Goal: Task Accomplishment & Management: Complete application form

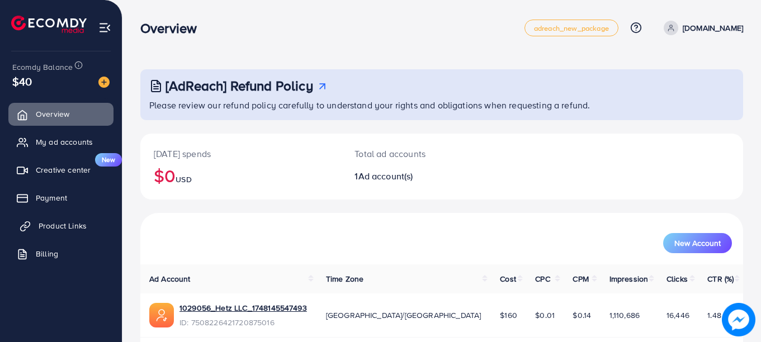
click at [59, 220] on span "Product Links" at bounding box center [63, 225] width 48 height 11
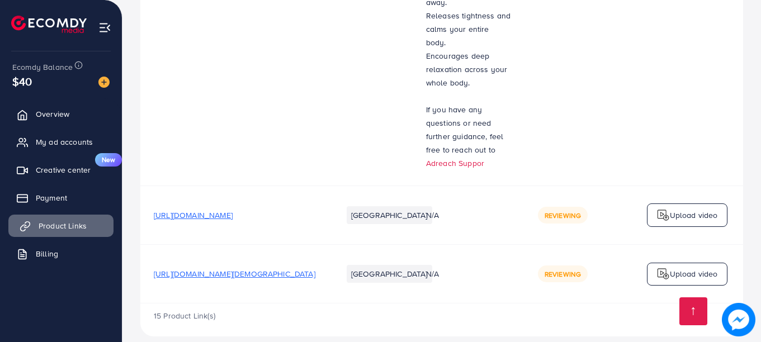
scroll to position [1939, 0]
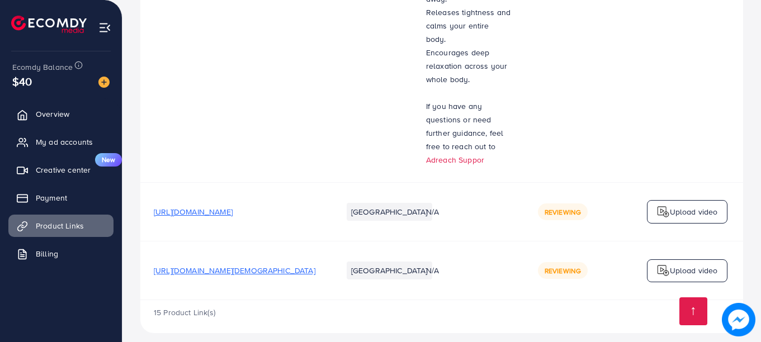
click at [550, 300] on div "15 Product Link(s)" at bounding box center [441, 316] width 602 height 32
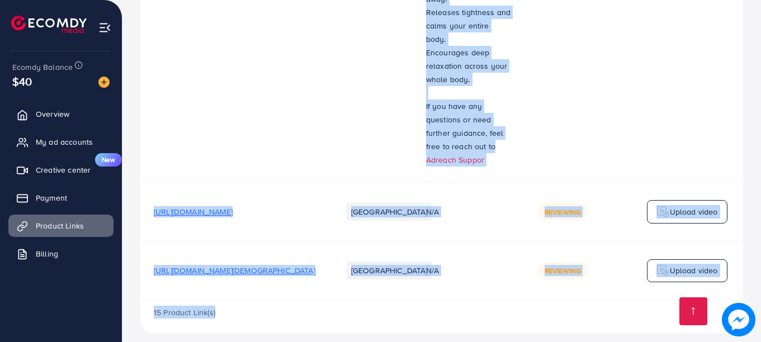
drag, startPoint x: 550, startPoint y: 292, endPoint x: 591, endPoint y: 290, distance: 41.5
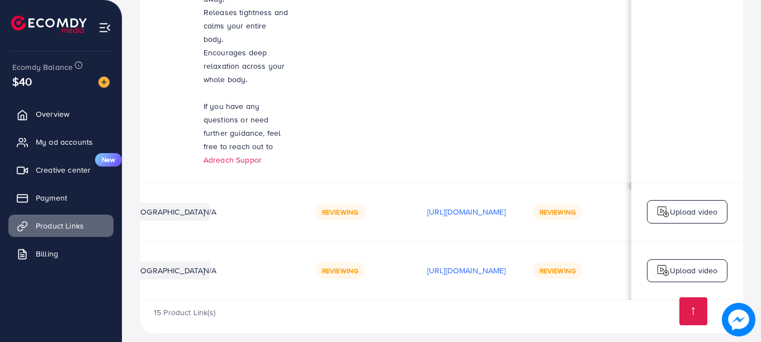
click at [530, 270] on td "Reviewing" at bounding box center [575, 270] width 112 height 59
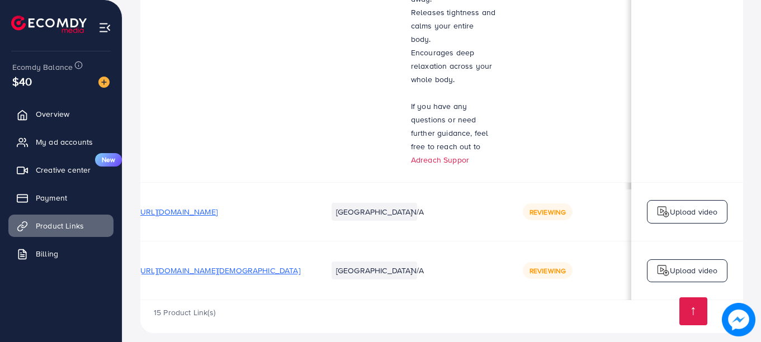
scroll to position [0, 0]
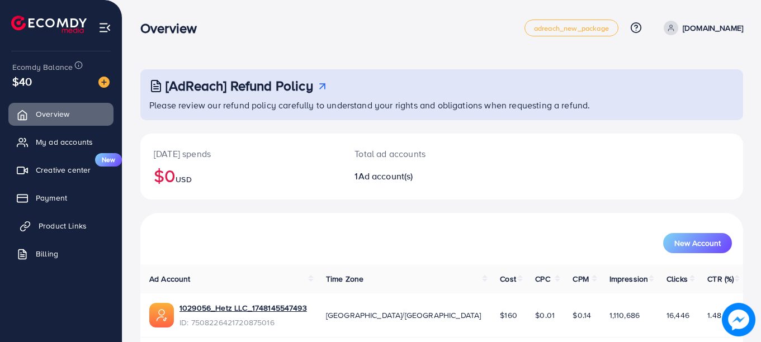
click at [45, 225] on span "Product Links" at bounding box center [63, 225] width 48 height 11
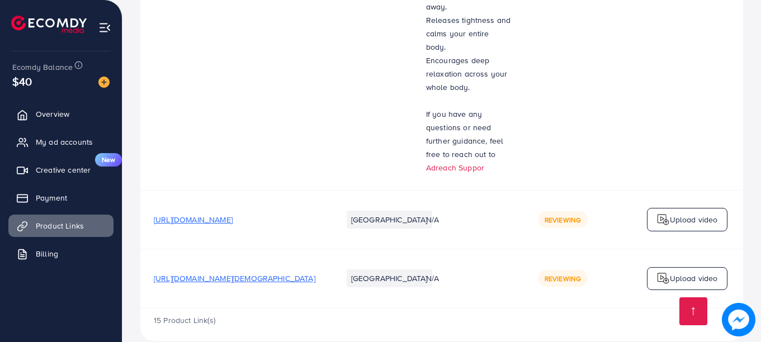
scroll to position [1930, 0]
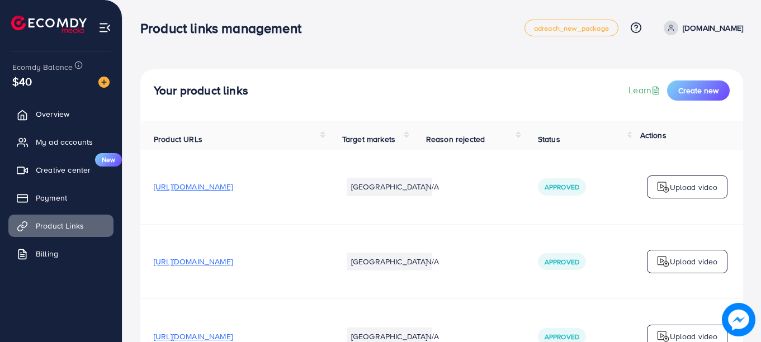
click at [501, 39] on div "Product links management adreach_new_package Help Center Contact Support Plans …" at bounding box center [441, 27] width 602 height 31
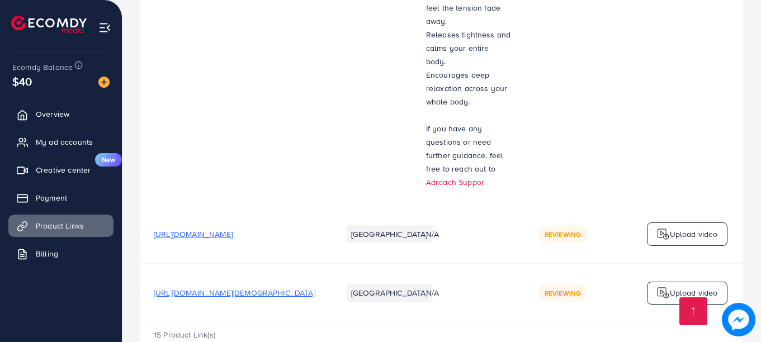
scroll to position [1939, 0]
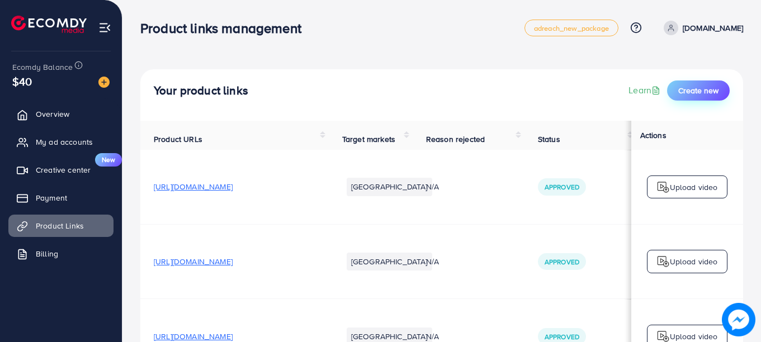
click at [696, 92] on span "Create new" at bounding box center [698, 90] width 40 height 11
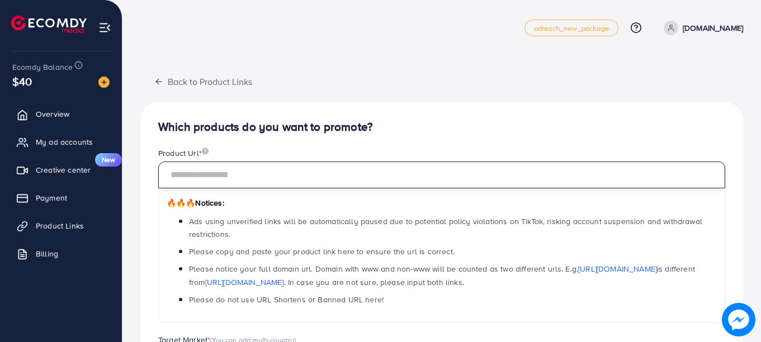
click at [226, 177] on input "text" at bounding box center [441, 175] width 567 height 27
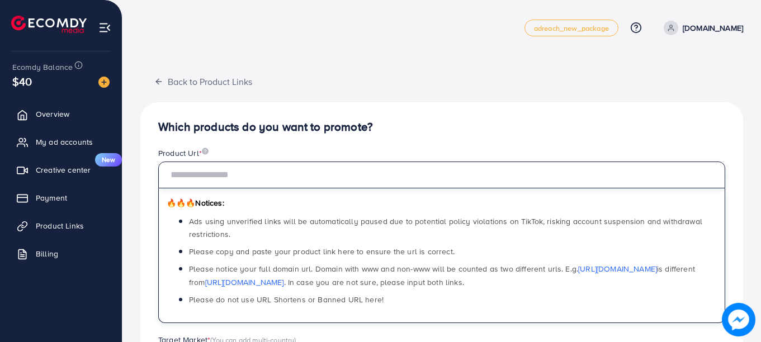
paste input "**********"
type input "**********"
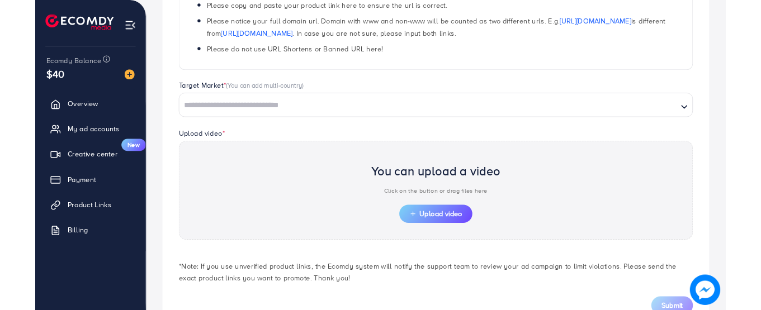
scroll to position [268, 0]
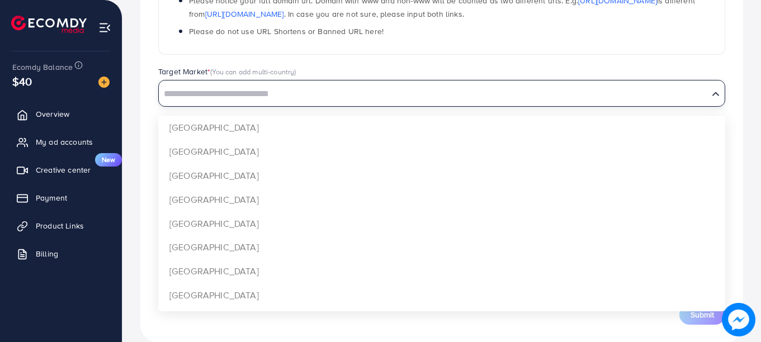
click at [333, 92] on input "Search for option" at bounding box center [433, 94] width 547 height 17
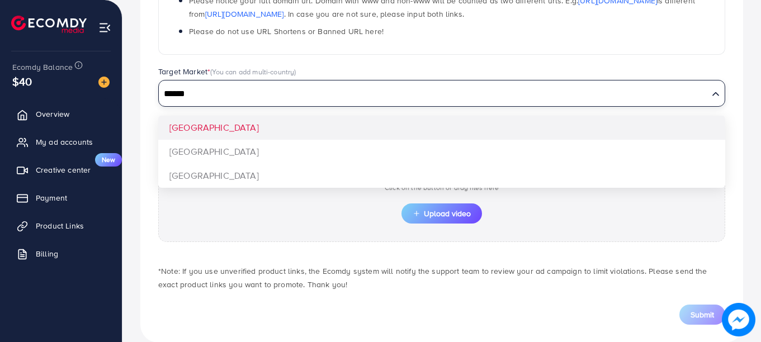
type input "******"
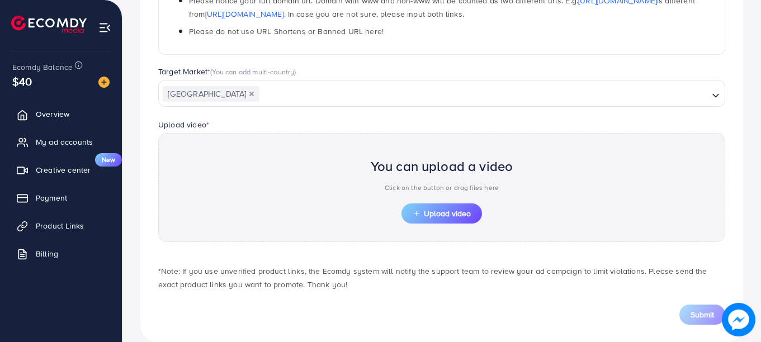
click at [327, 127] on div "**********" at bounding box center [441, 88] width 602 height 509
click at [422, 213] on span "Upload video" at bounding box center [441, 214] width 58 height 8
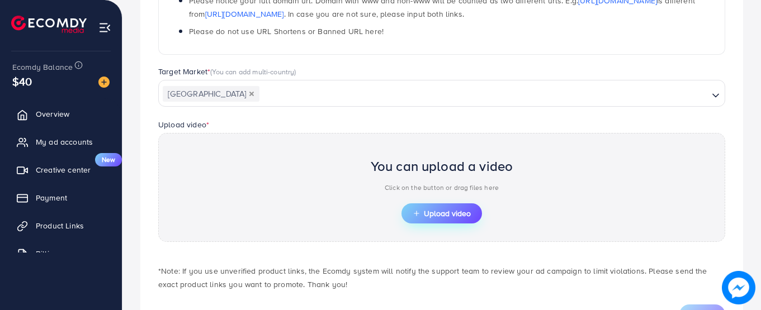
click at [448, 217] on span "Upload video" at bounding box center [441, 214] width 58 height 8
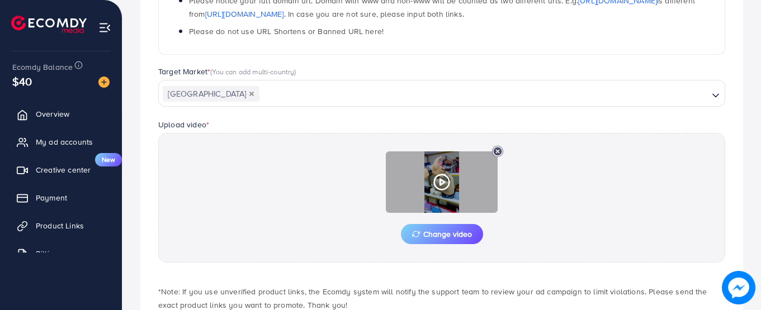
click at [446, 171] on div at bounding box center [442, 181] width 112 height 61
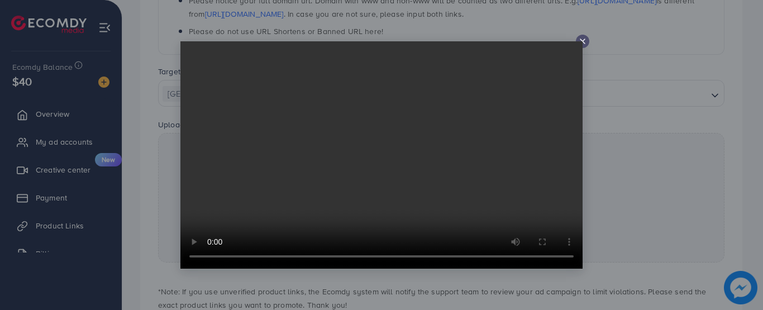
click at [583, 39] on icon at bounding box center [582, 41] width 9 height 9
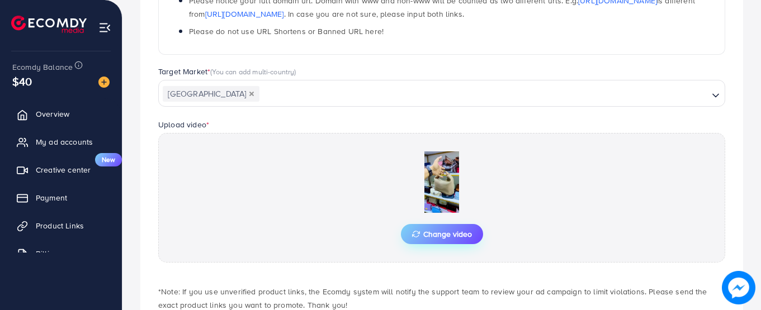
click at [429, 230] on span "Change video" at bounding box center [442, 234] width 60 height 8
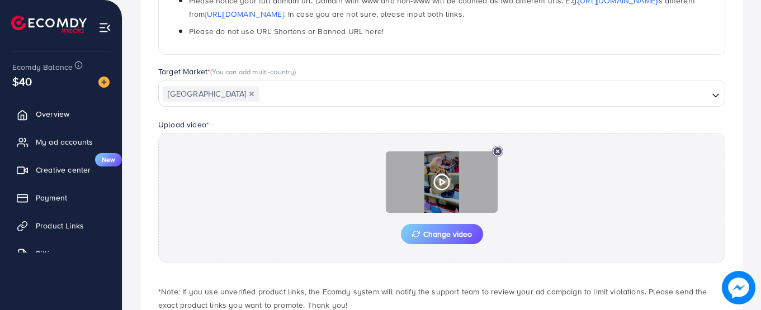
click at [439, 189] on circle at bounding box center [441, 182] width 15 height 15
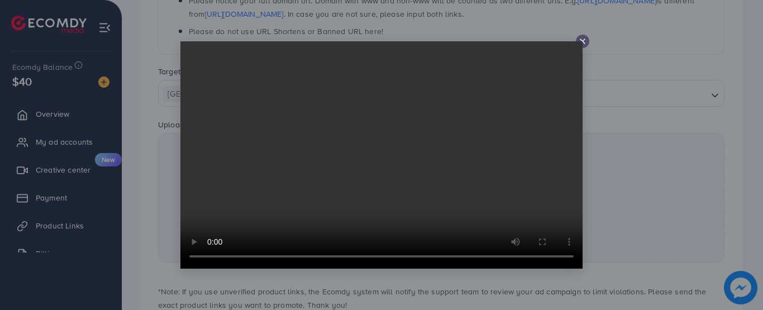
click at [583, 37] on icon at bounding box center [582, 41] width 9 height 9
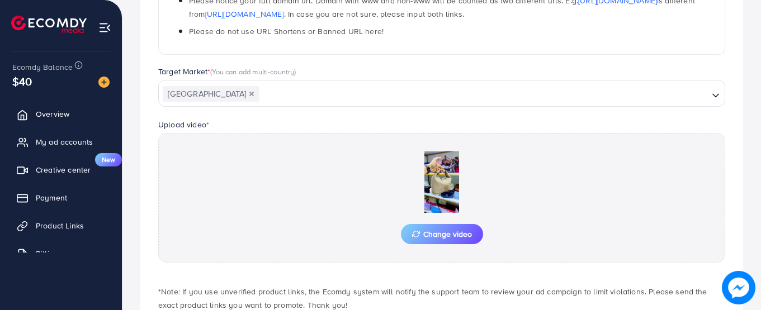
click at [734, 238] on div "**********" at bounding box center [441, 98] width 602 height 529
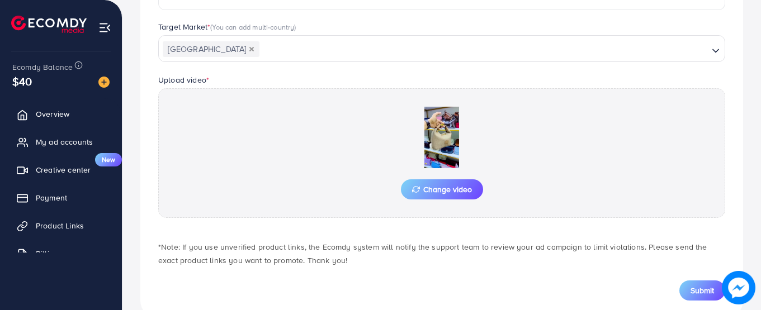
scroll to position [335, 0]
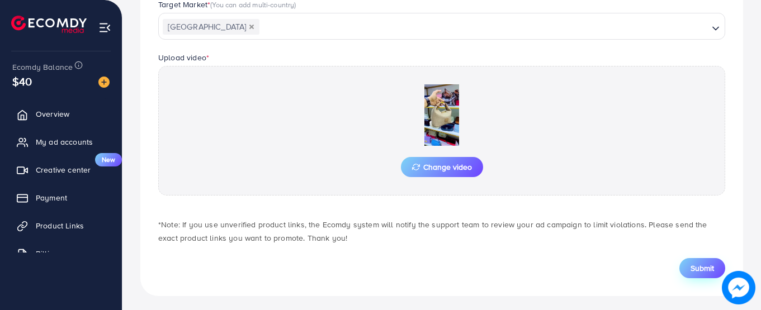
click at [713, 261] on button "Submit" at bounding box center [702, 268] width 46 height 20
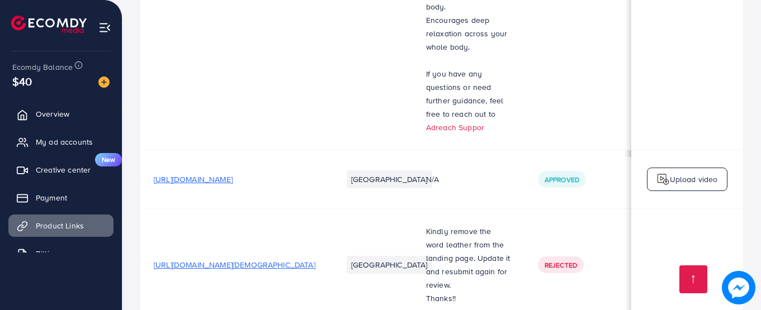
scroll to position [1994, 0]
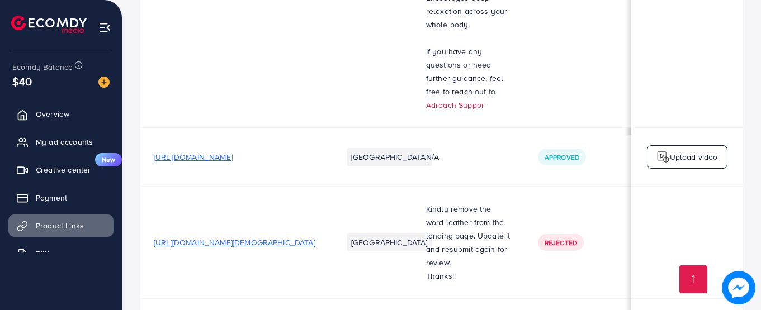
click at [719, 201] on td at bounding box center [687, 243] width 112 height 112
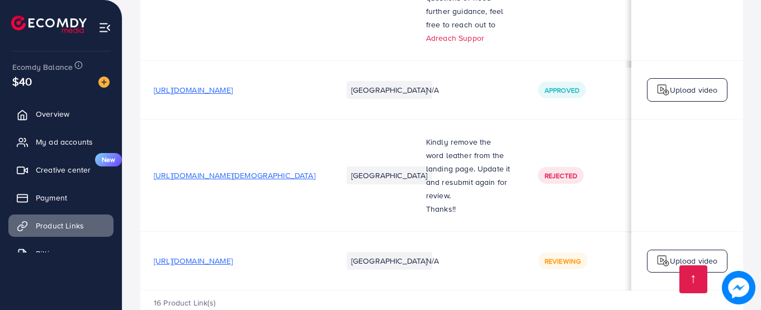
scroll to position [2083, 0]
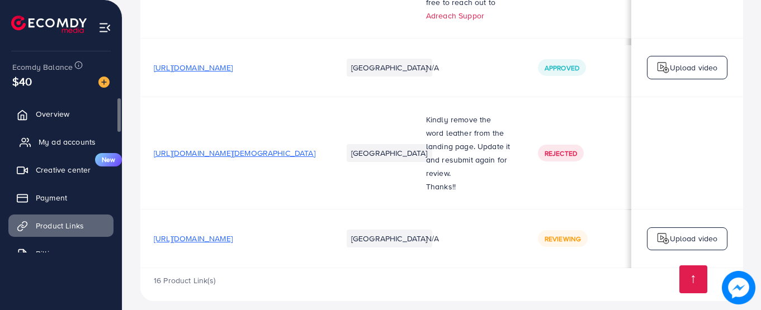
click at [50, 139] on span "My ad accounts" at bounding box center [67, 141] width 57 height 11
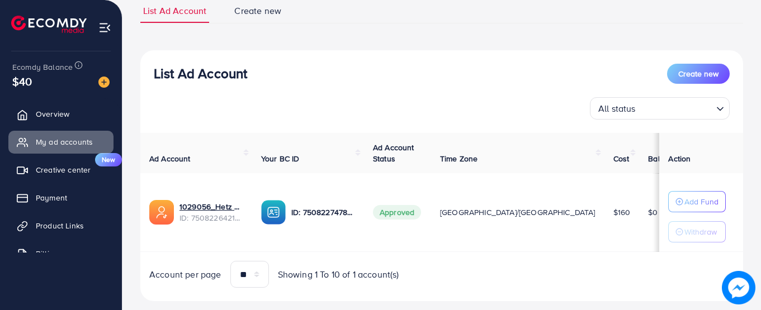
scroll to position [89, 0]
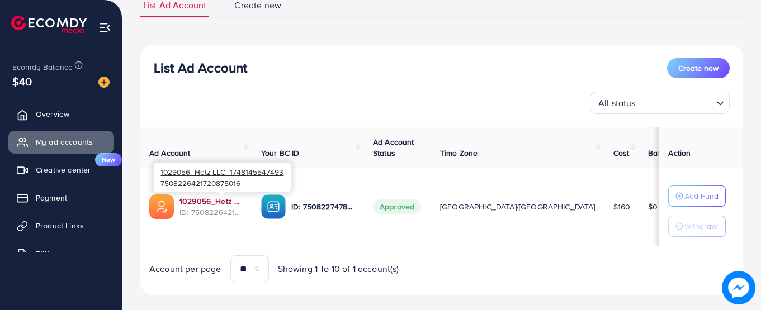
click at [224, 201] on link "1029056_Hetz LLC_1748145547493" at bounding box center [211, 201] width 64 height 11
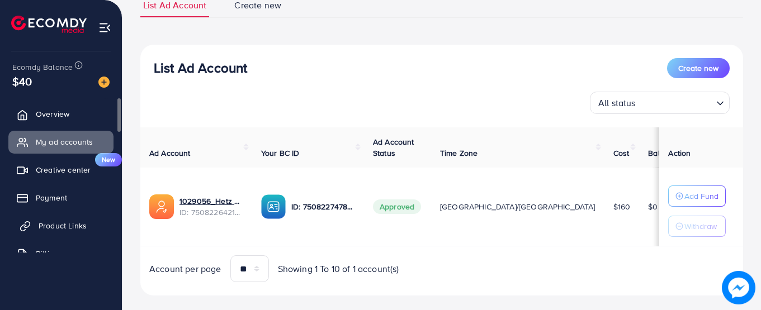
click at [78, 229] on span "Product Links" at bounding box center [63, 225] width 48 height 11
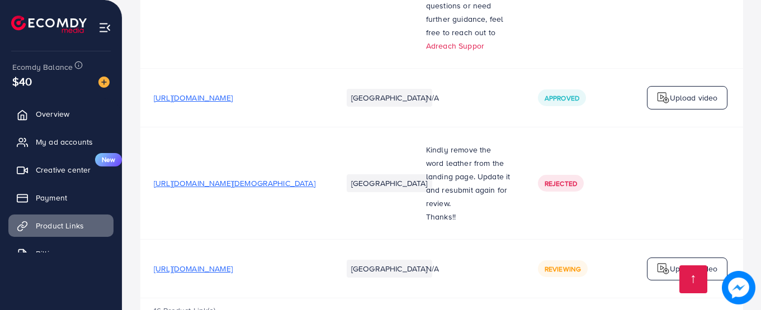
scroll to position [2083, 0]
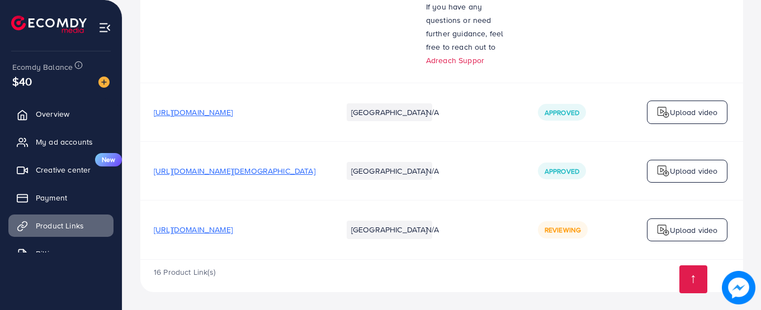
scroll to position [2052, 0]
click at [559, 254] on td "Reviewing" at bounding box center [580, 230] width 112 height 59
click at [563, 255] on td "Reviewing" at bounding box center [580, 230] width 112 height 59
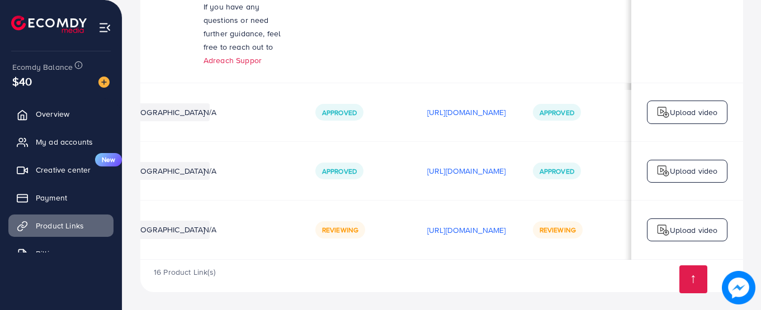
scroll to position [1, 283]
drag, startPoint x: 522, startPoint y: 257, endPoint x: 390, endPoint y: 252, distance: 132.0
click at [390, 252] on tr "[URL][DOMAIN_NAME] [GEOGRAPHIC_DATA] N/A Reviewing [URL][DOMAIN_NAME] Reviewing…" at bounding box center [330, 230] width 825 height 59
click at [64, 145] on span "My ad accounts" at bounding box center [64, 141] width 57 height 11
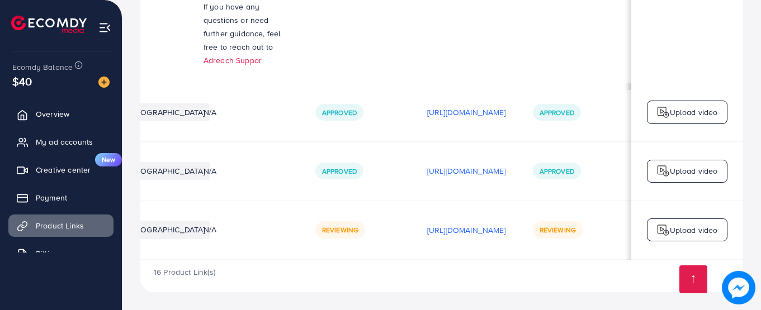
click at [60, 141] on span "My ad accounts" at bounding box center [64, 141] width 57 height 11
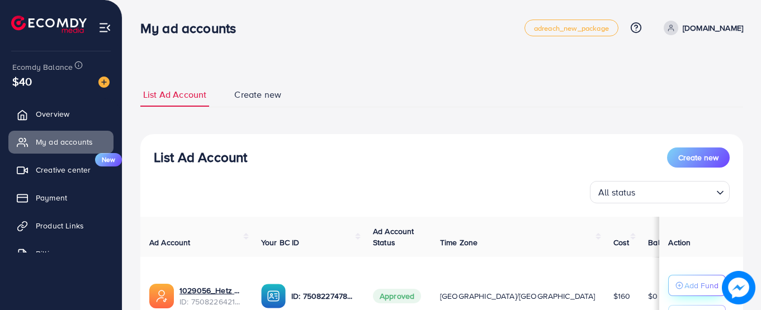
click at [684, 286] on p "Add Fund" at bounding box center [701, 285] width 34 height 13
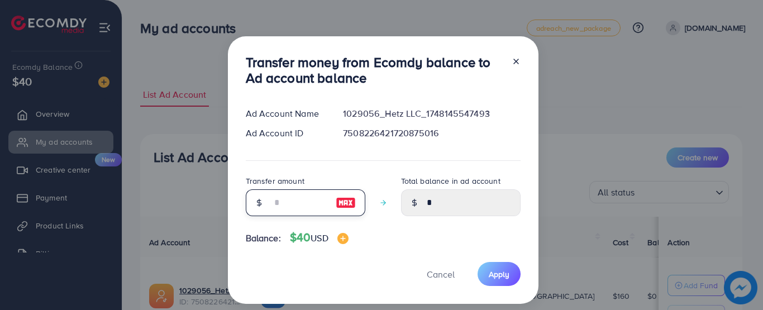
click at [281, 200] on input "number" at bounding box center [300, 202] width 56 height 27
type input "*"
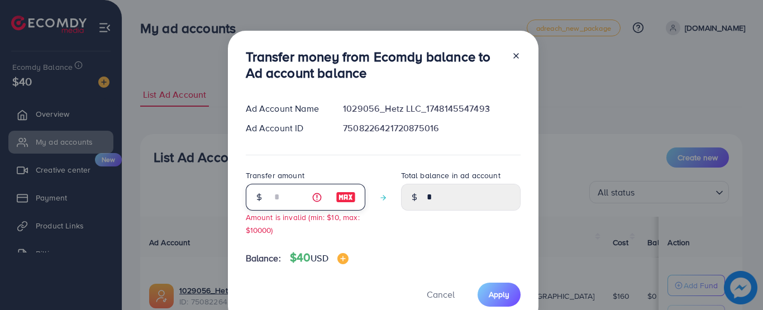
type input "****"
type input "**"
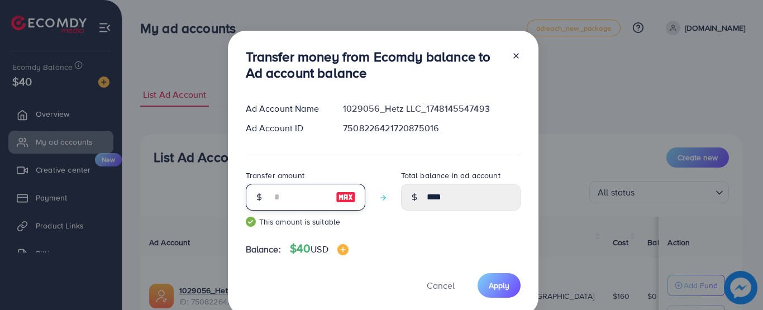
type input "*****"
type input "**"
click at [510, 285] on button "Apply" at bounding box center [499, 285] width 43 height 24
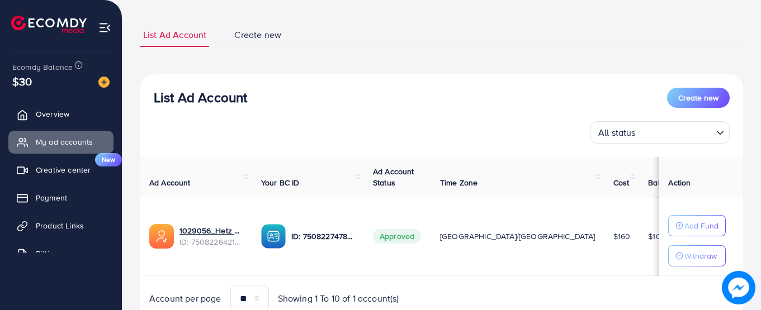
scroll to position [60, 0]
click at [684, 258] on p "Withdraw" at bounding box center [700, 255] width 32 height 13
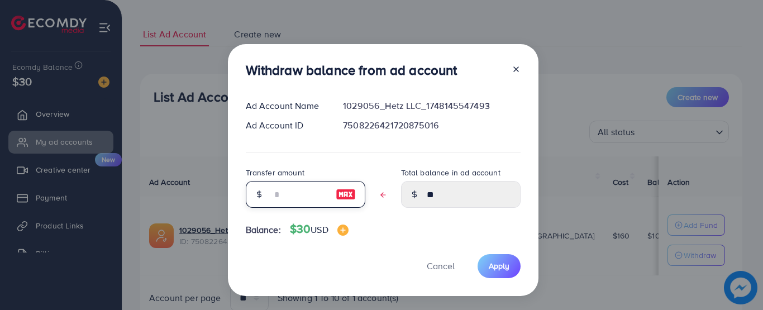
click at [304, 200] on input "text" at bounding box center [300, 194] width 56 height 27
type input "*"
type input "****"
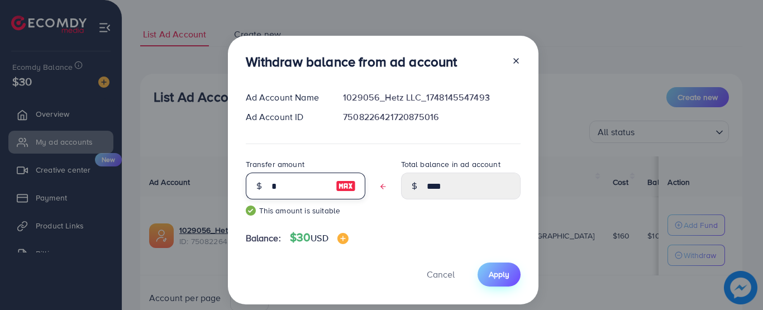
type input "*"
click at [502, 271] on span "Apply" at bounding box center [499, 274] width 21 height 11
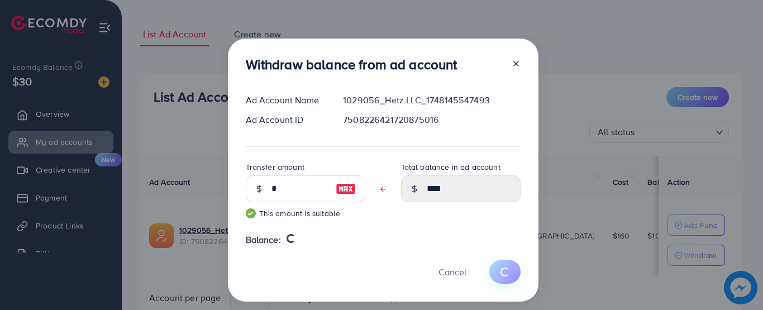
type input "**"
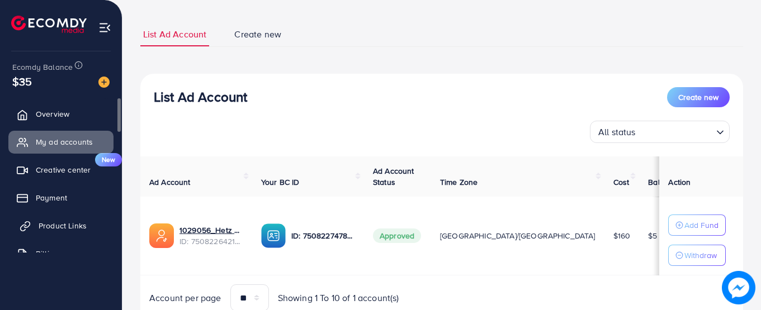
click at [69, 224] on span "Product Links" at bounding box center [63, 225] width 48 height 11
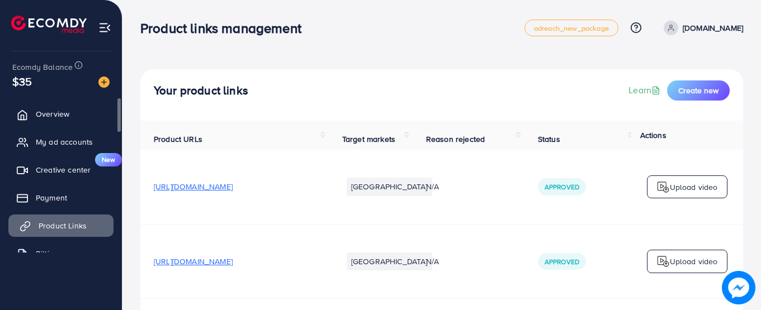
click at [69, 224] on span "Product Links" at bounding box center [63, 225] width 48 height 11
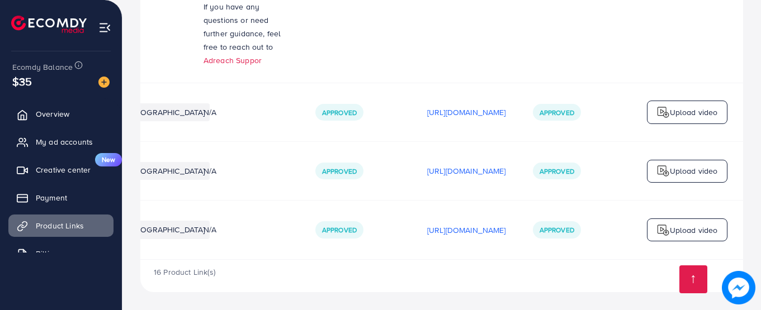
scroll to position [0, 283]
